Goal: Information Seeking & Learning: Learn about a topic

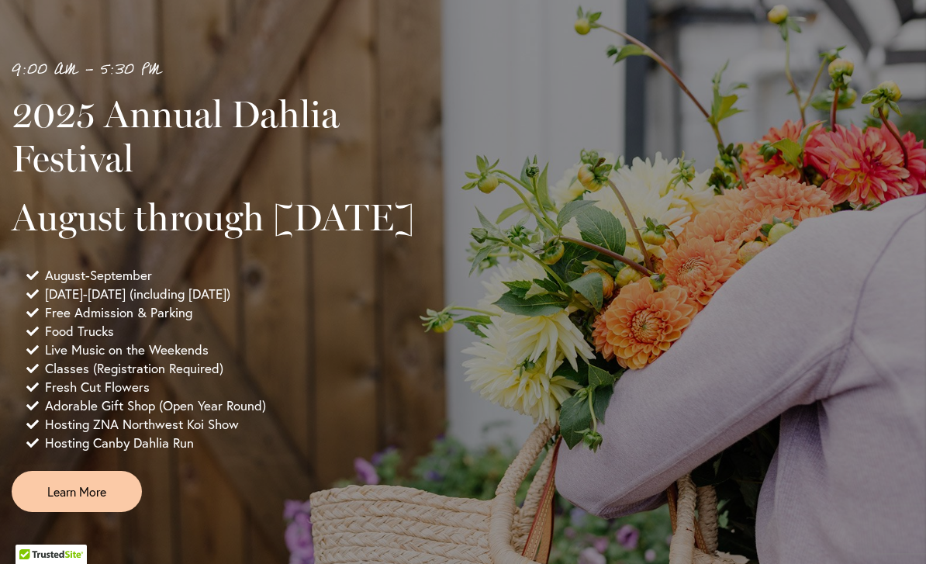
scroll to position [1047, 0]
click at [905, 381] on div "9:00 AM - 5:30 PM 2025 Annual Dahlia Festival August through September 28th Aug…" at bounding box center [463, 284] width 902 height 454
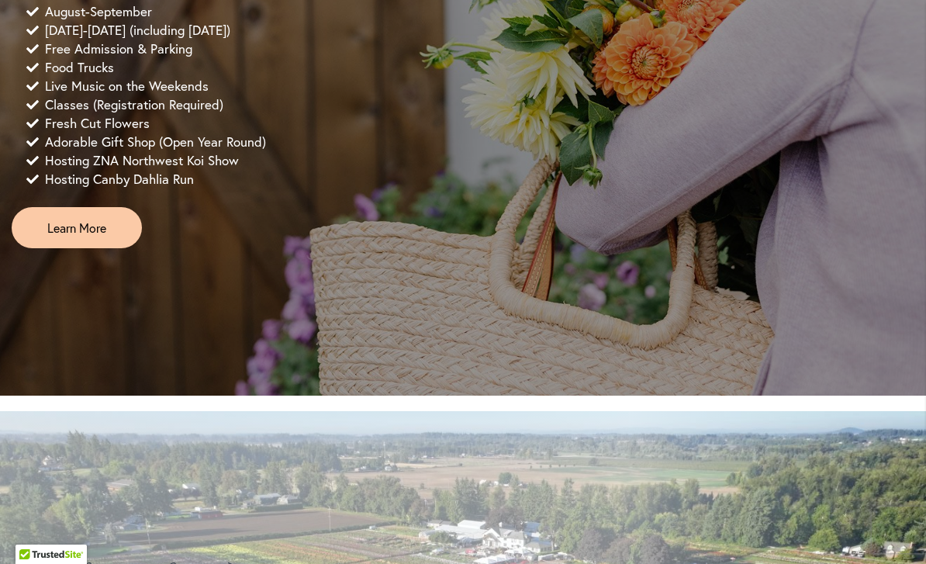
scroll to position [1311, 0]
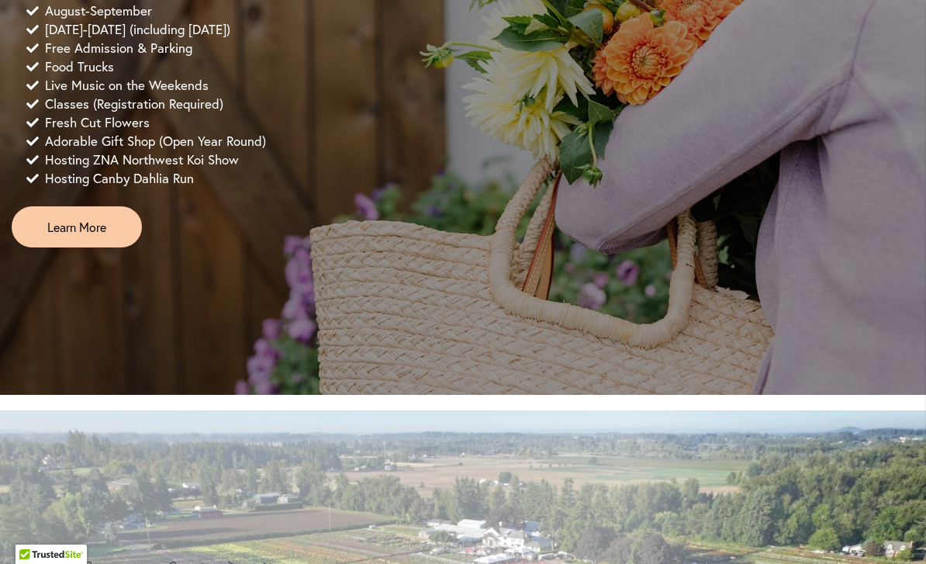
click at [98, 236] on span "Learn More" at bounding box center [76, 227] width 59 height 18
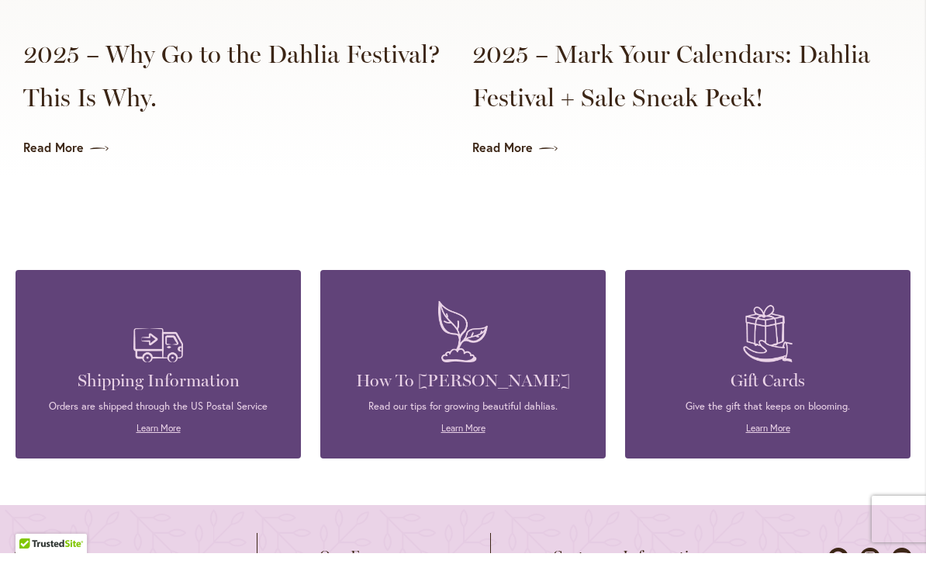
scroll to position [3934, 0]
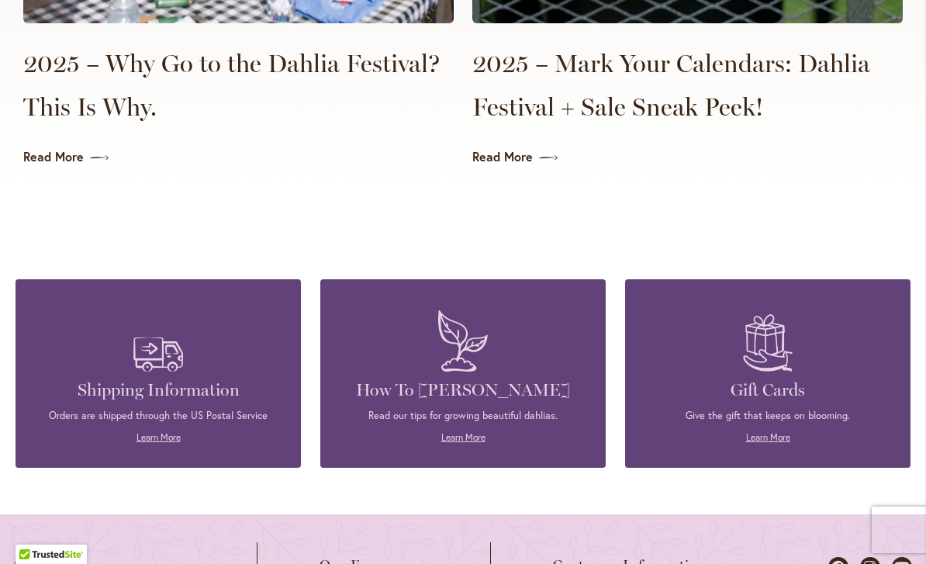
click at [684, 559] on span "Customer Information" at bounding box center [630, 565] width 154 height 16
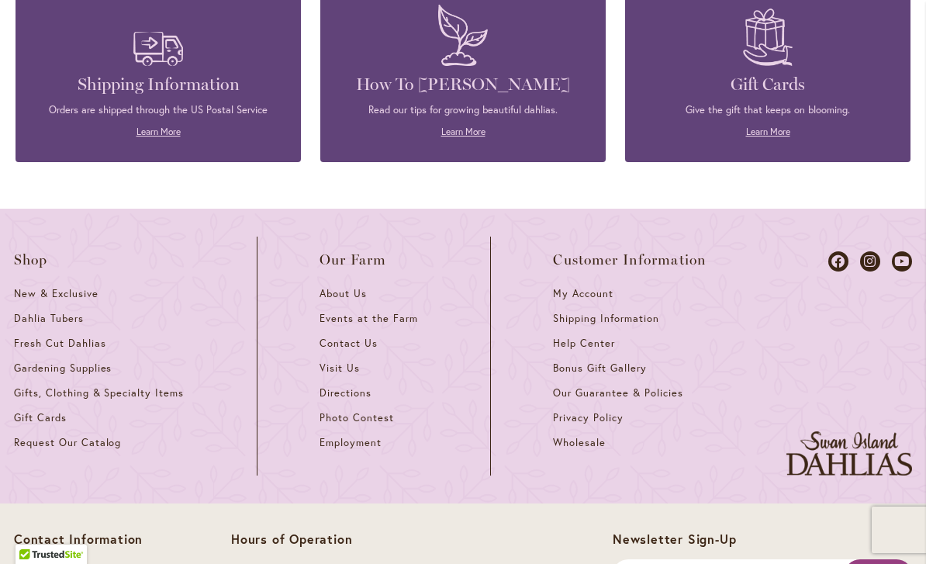
scroll to position [4241, 0]
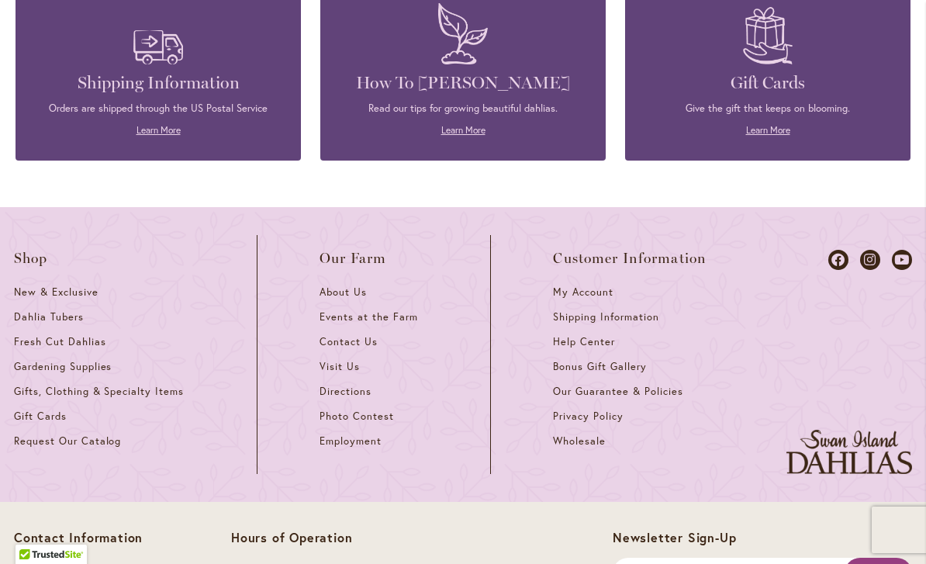
click at [633, 360] on span "Bonus Gift Gallery" at bounding box center [599, 366] width 93 height 13
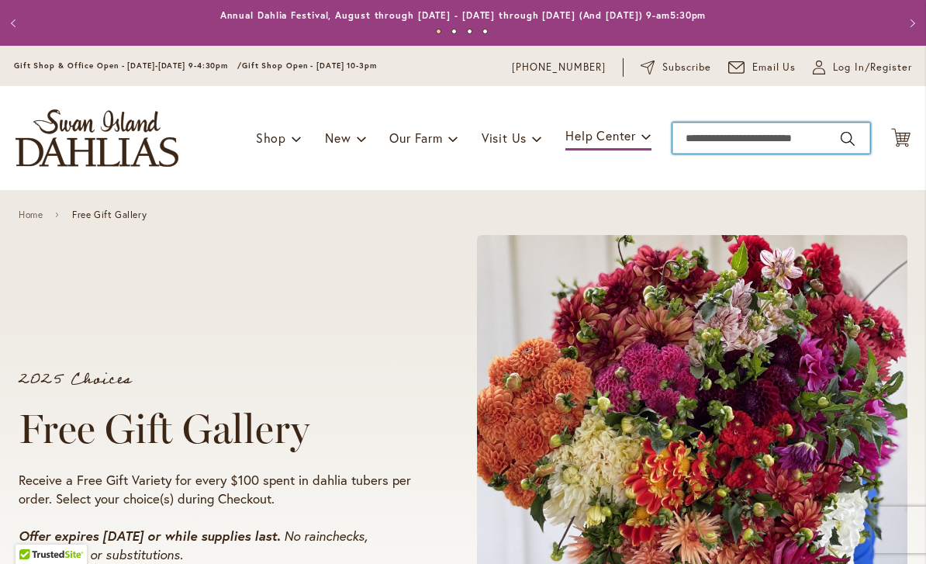
click at [730, 140] on input "Search" at bounding box center [771, 137] width 198 height 31
type input "**********"
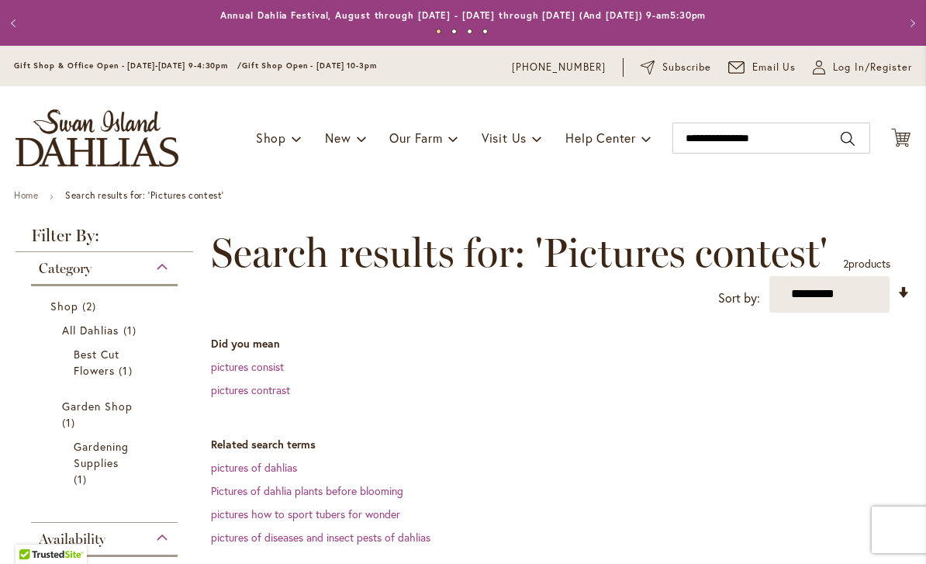
click at [126, 409] on span "Garden Shop" at bounding box center [97, 405] width 71 height 15
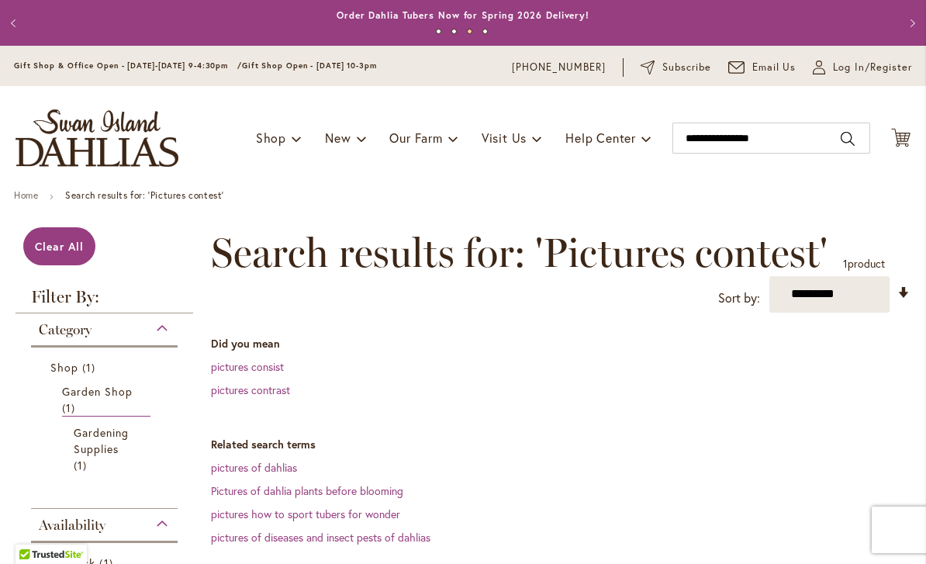
click at [450, 181] on link "New & Exclusive" at bounding box center [414, 178] width 177 height 27
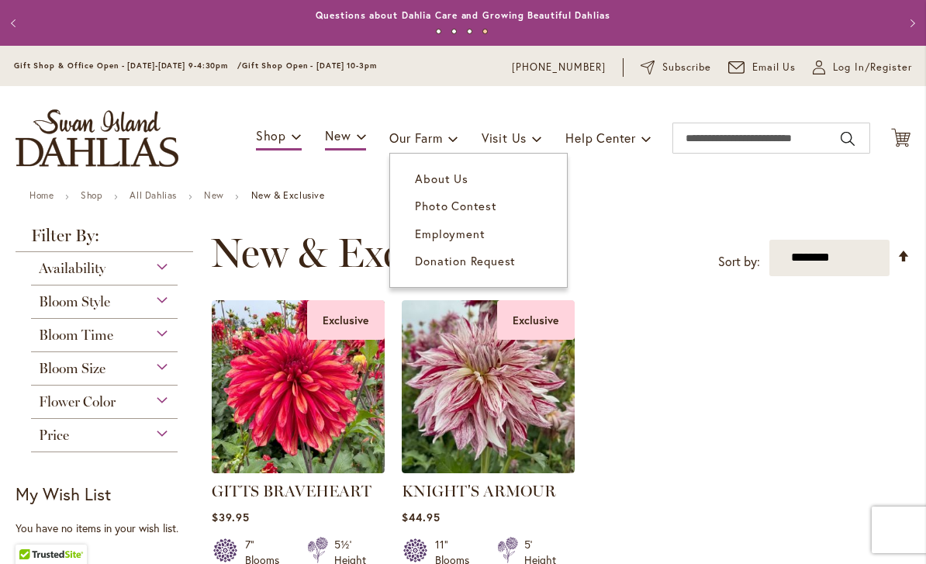
click at [467, 209] on span "Photo Contest" at bounding box center [455, 206] width 81 height 16
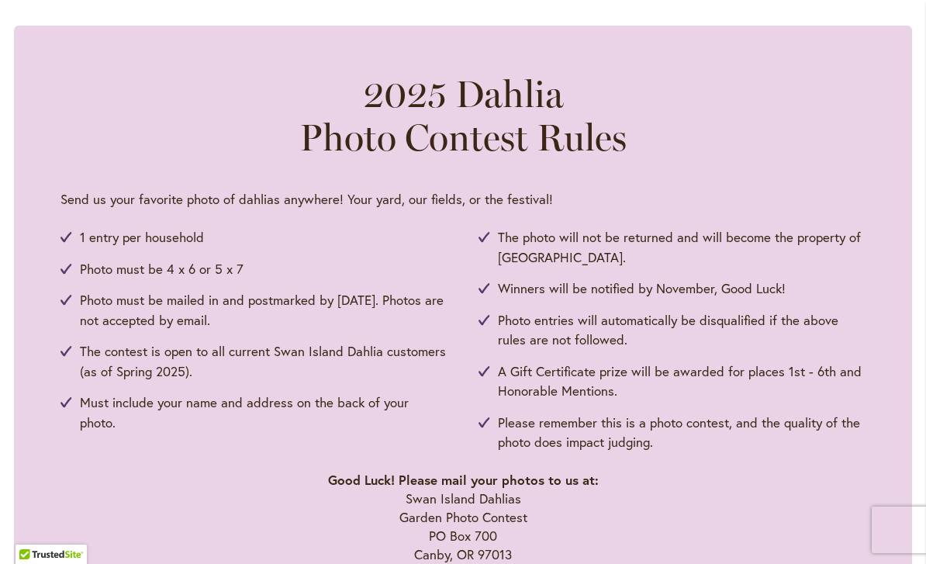
scroll to position [798, 0]
